Goal: Transaction & Acquisition: Purchase product/service

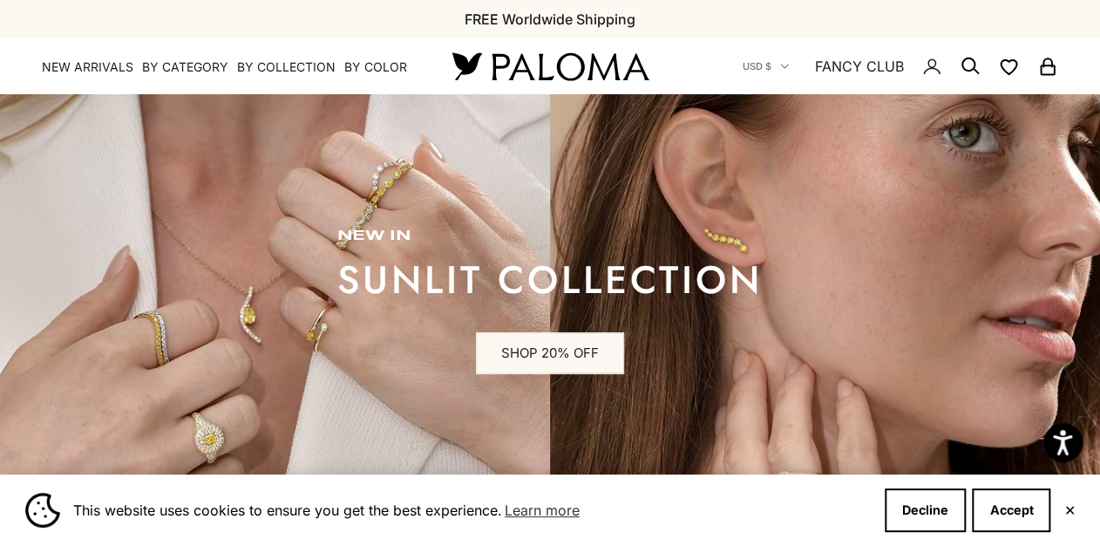
click at [1063, 506] on button "✕" at bounding box center [1068, 510] width 11 height 10
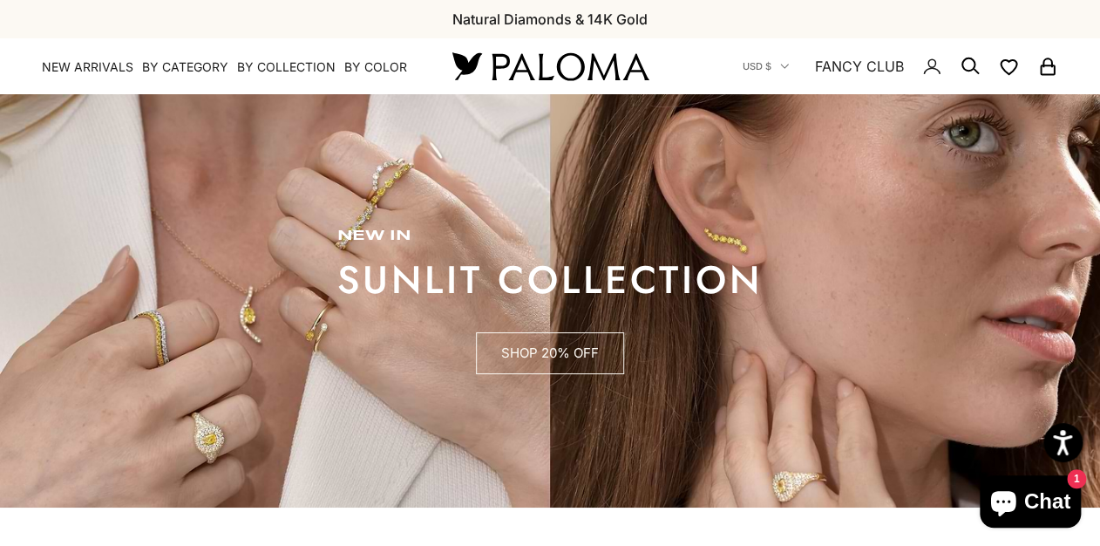
click at [588, 363] on link "SHOP 20% OFF" at bounding box center [550, 353] width 148 height 42
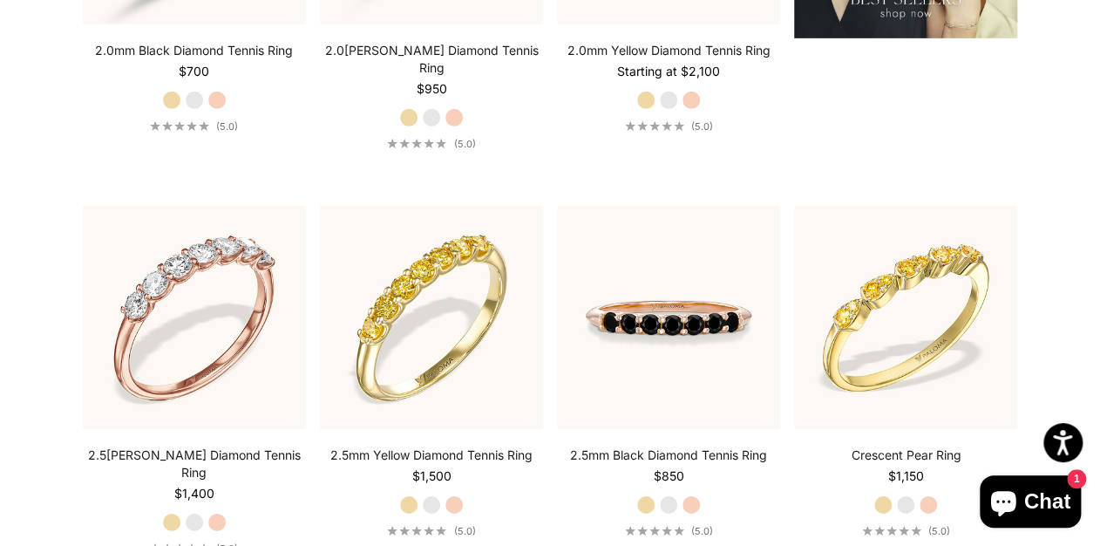
scroll to position [2301, 0]
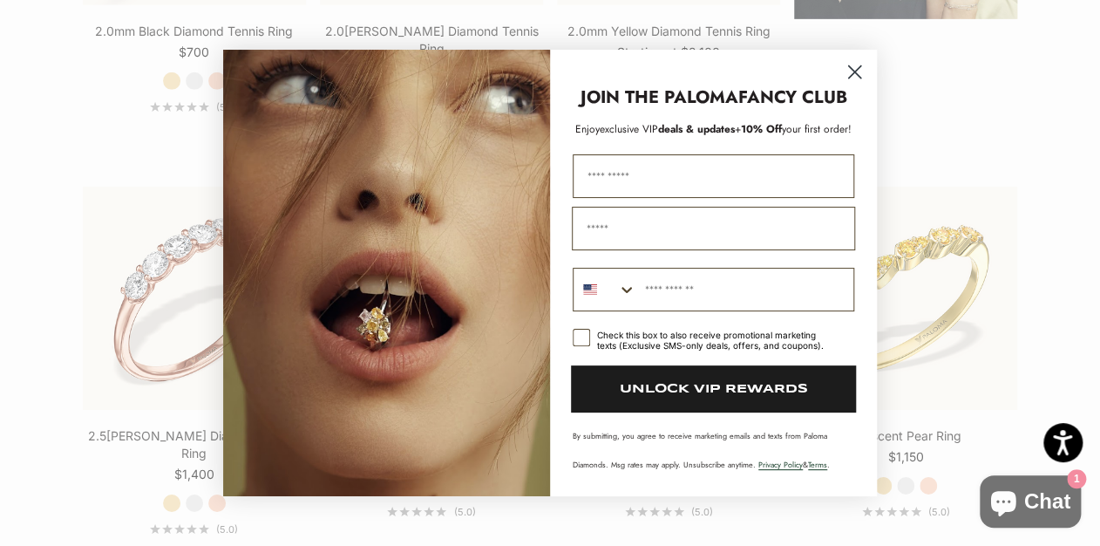
click at [848, 74] on circle "Close dialog" at bounding box center [854, 72] width 29 height 29
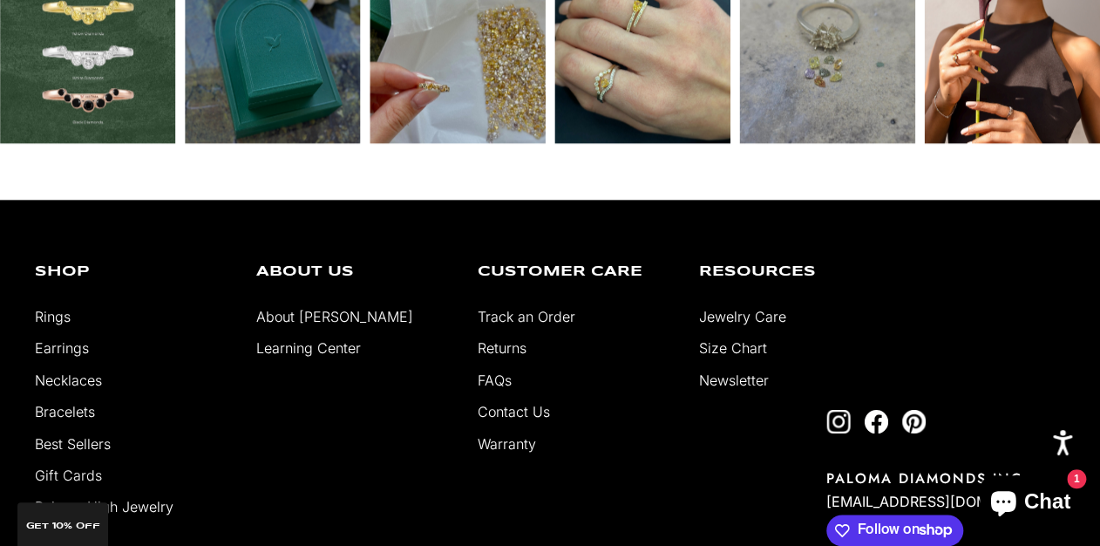
scroll to position [3487, 0]
